Goal: Book appointment/travel/reservation

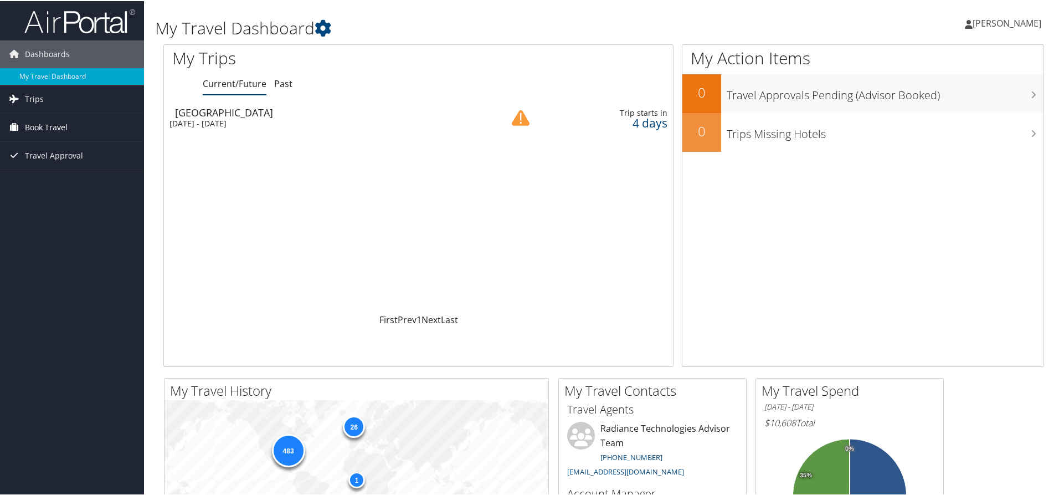
click at [84, 133] on link "Book Travel" at bounding box center [72, 126] width 144 height 28
click at [88, 181] on link "Book/Manage Online Trips" at bounding box center [72, 181] width 144 height 17
